Goal: Task Accomplishment & Management: Use online tool/utility

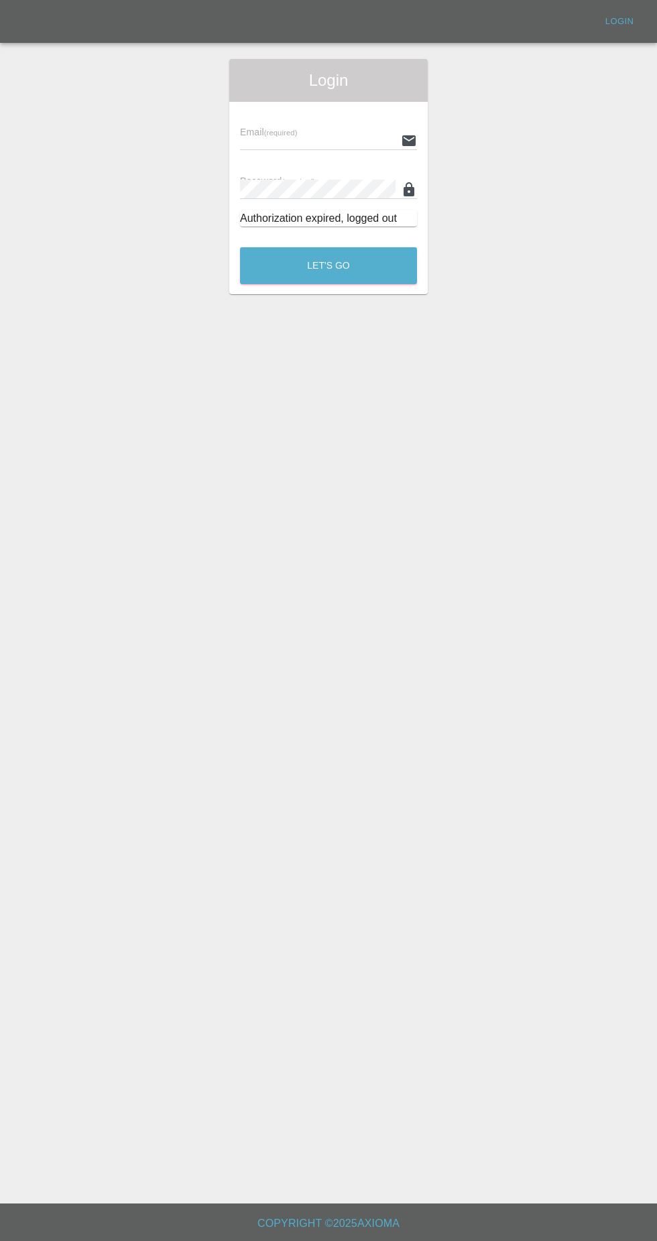
click at [352, 140] on input "text" at bounding box center [317, 140] width 155 height 19
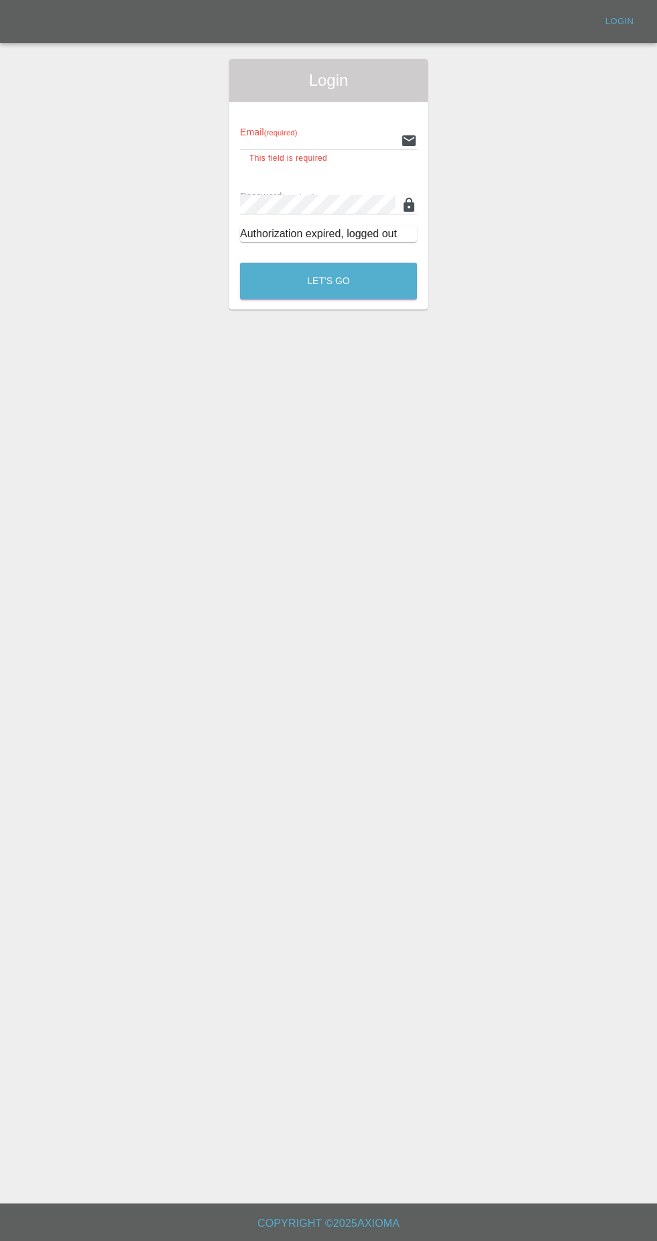
type input "[EMAIL_ADDRESS][DOMAIN_NAME]"
click at [240, 263] on button "Let's Go" at bounding box center [328, 281] width 177 height 37
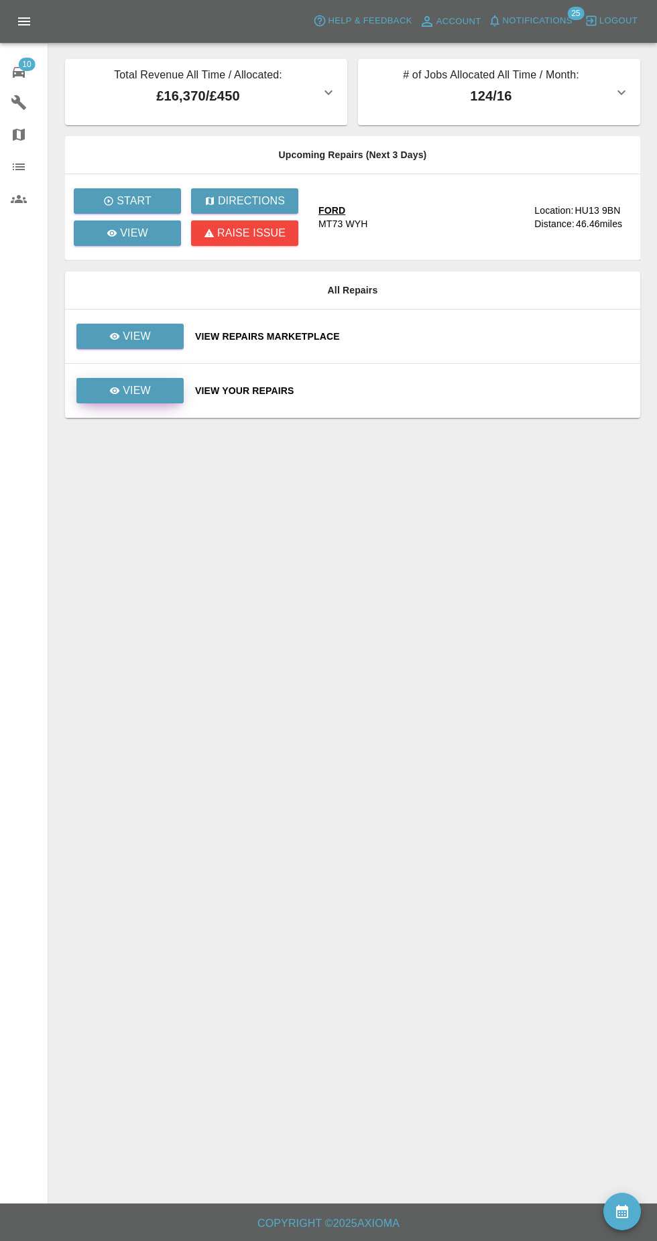
click at [167, 395] on link "View" at bounding box center [129, 390] width 107 height 25
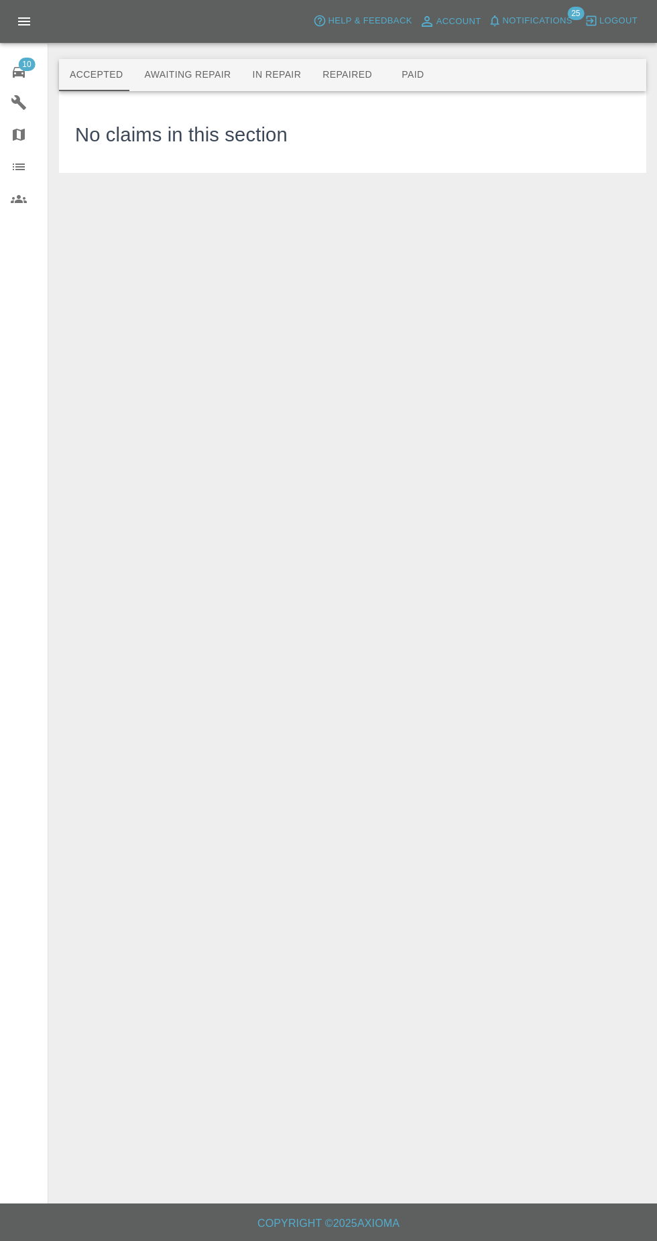
click at [192, 79] on button "Awaiting Repair" at bounding box center [187, 75] width 108 height 32
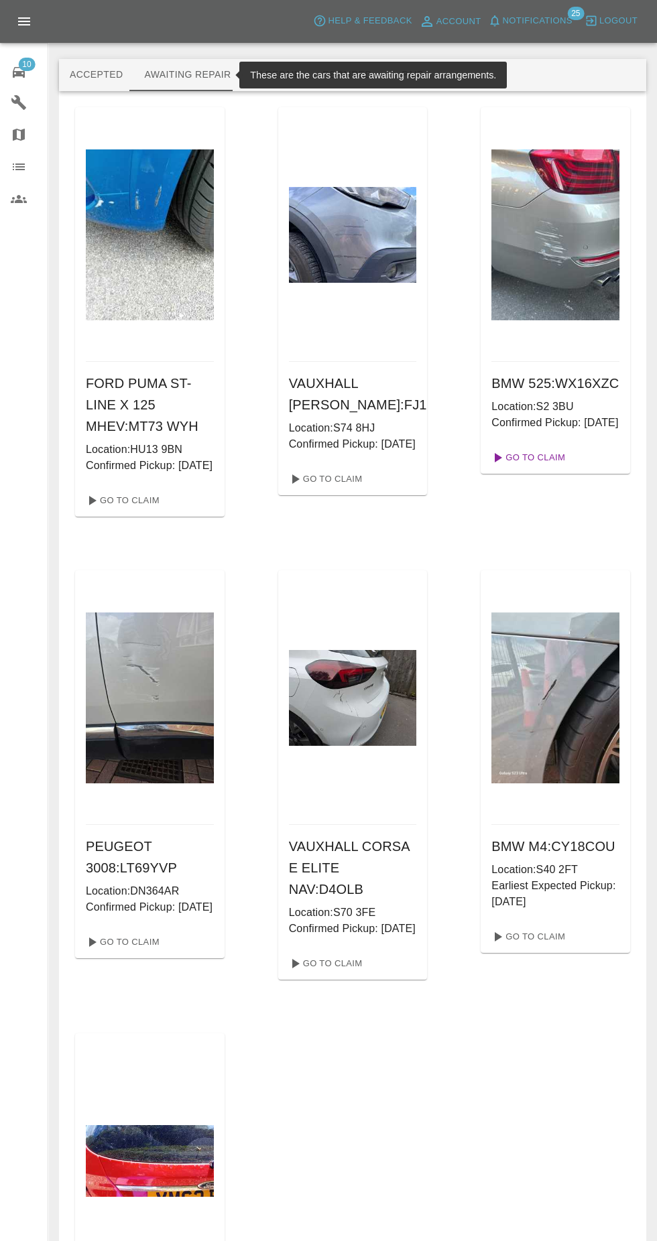
click at [557, 468] on link "Go To Claim" at bounding box center [527, 457] width 82 height 21
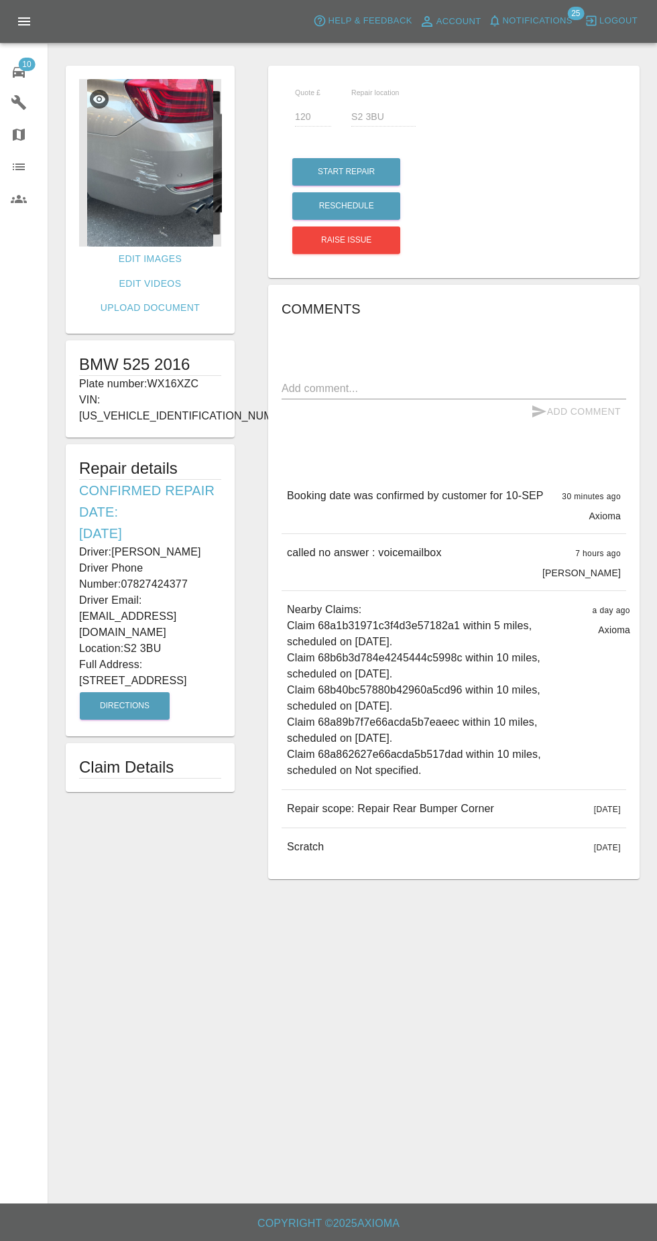
click at [120, 197] on img at bounding box center [150, 162] width 142 height 167
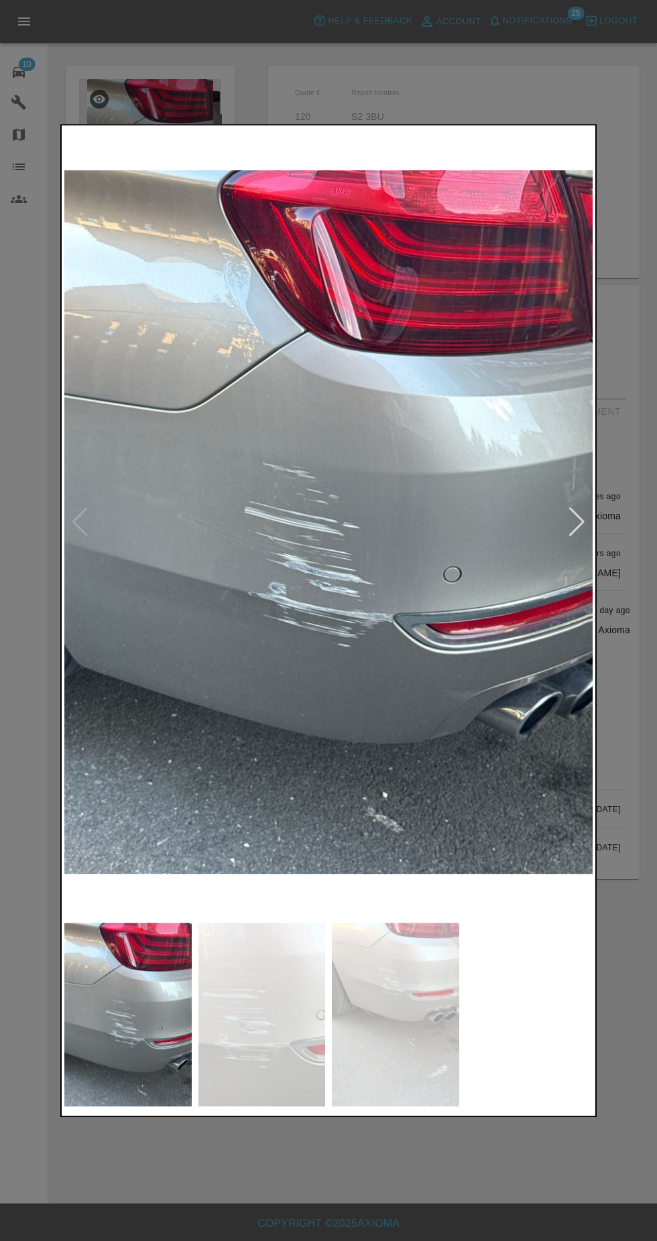
click at [268, 1000] on img at bounding box center [261, 1015] width 127 height 184
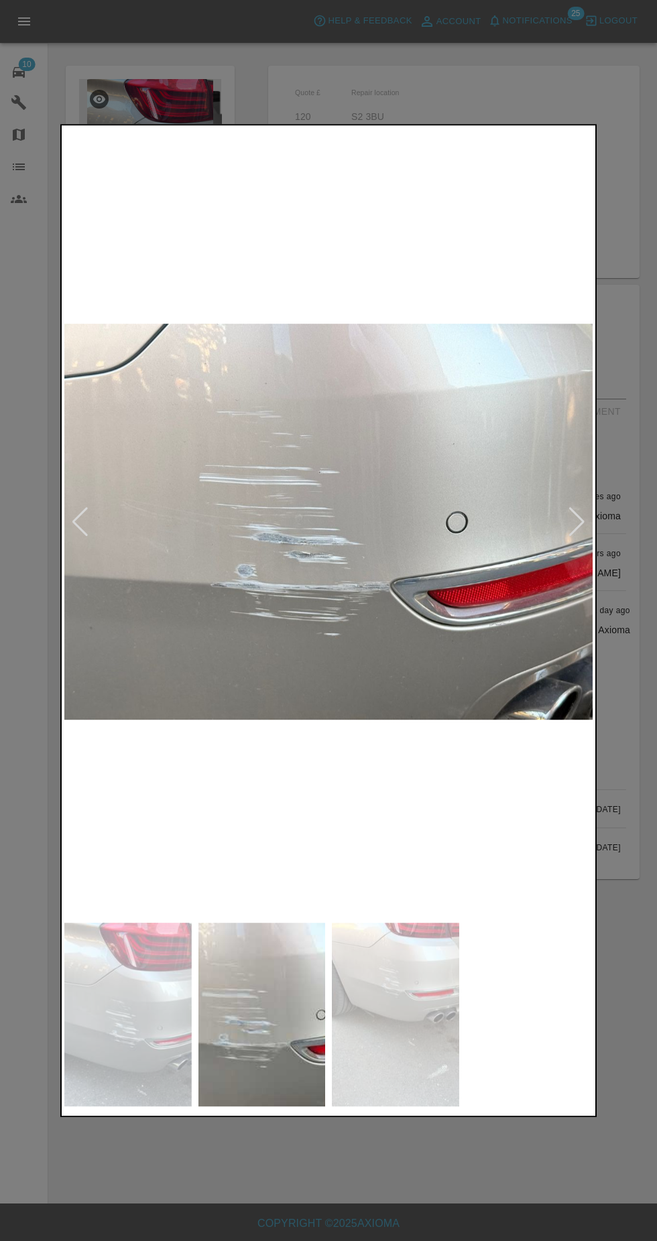
click at [411, 977] on img at bounding box center [395, 1015] width 127 height 184
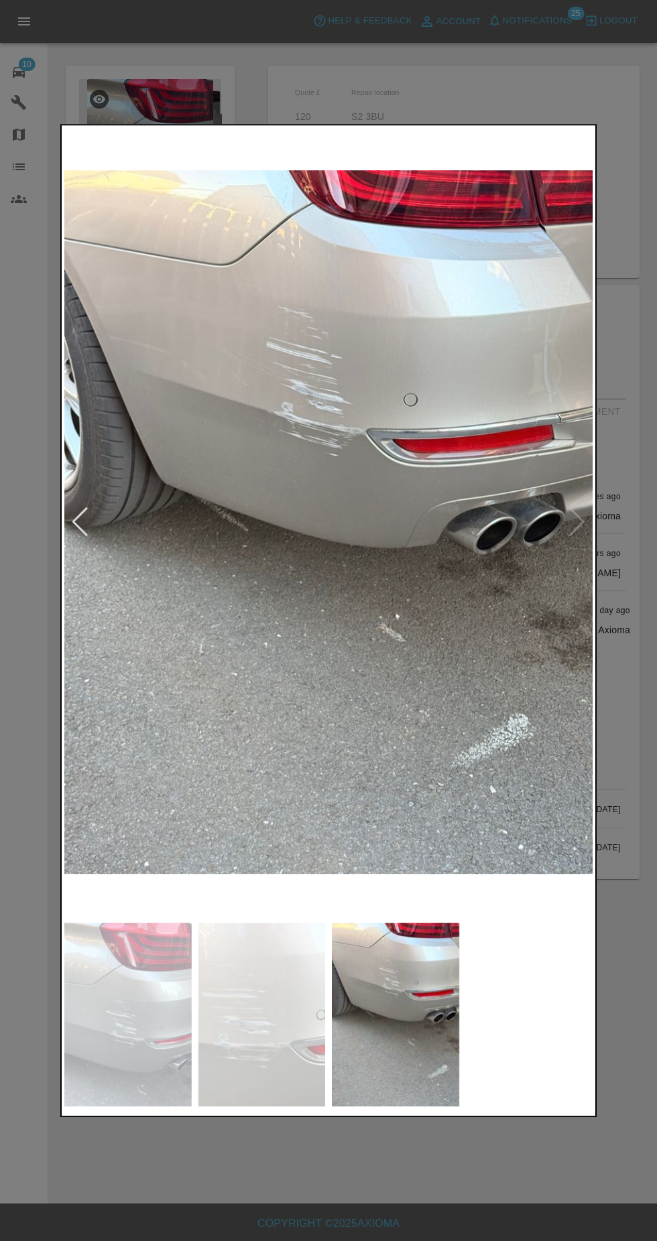
click at [639, 608] on div at bounding box center [328, 620] width 657 height 1241
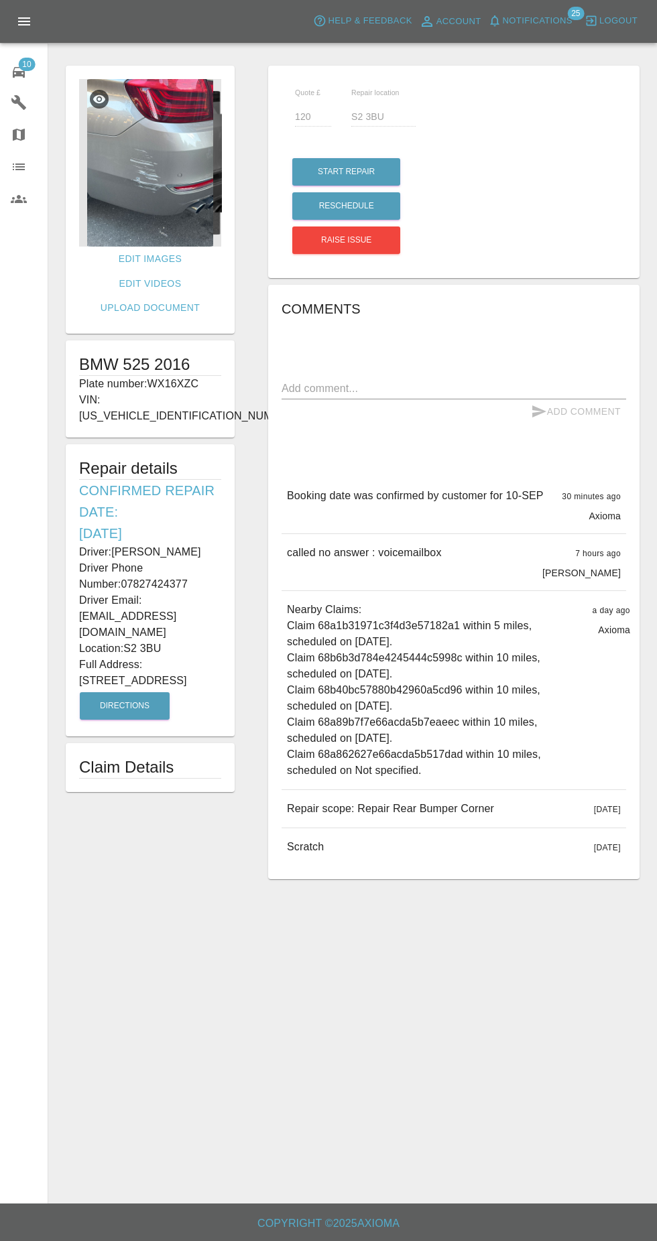
click at [262, 496] on div "Quote £ 120 Repair location S2 3BU Start Repair Reschedule Raise issue Comments…" at bounding box center [453, 472] width 405 height 827
copy div "Driver: [PERSON_NAME] Driver Phone Number: 07827424377 Driver Email: [EMAIL_ADD…"
